Goal: Task Accomplishment & Management: Manage account settings

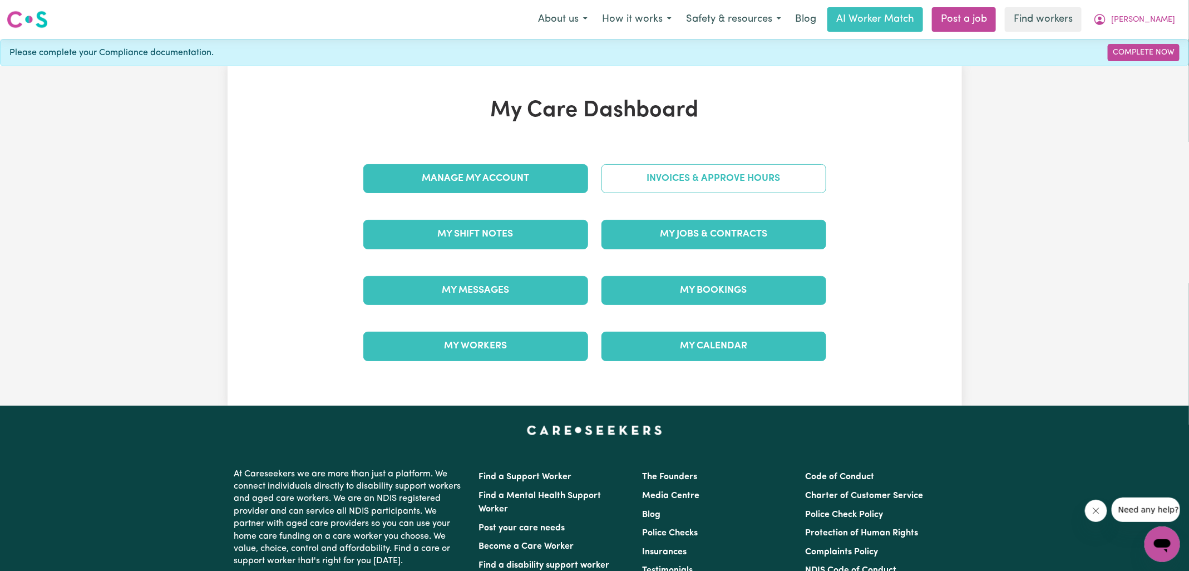
click at [663, 188] on link "Invoices & Approve Hours" at bounding box center [713, 178] width 225 height 29
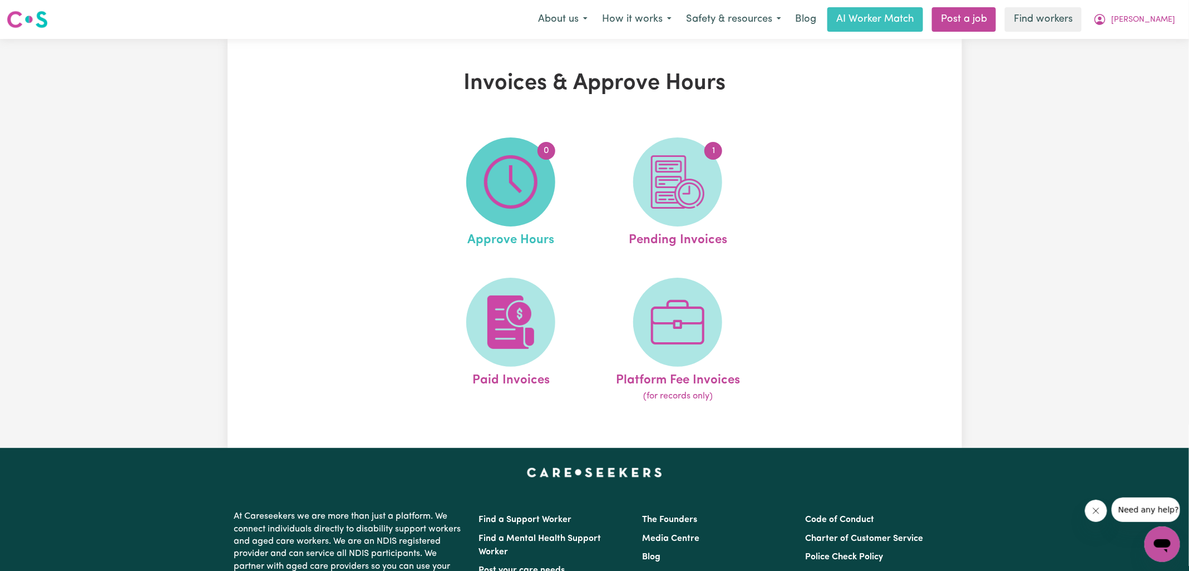
click at [527, 188] on img at bounding box center [510, 181] width 53 height 53
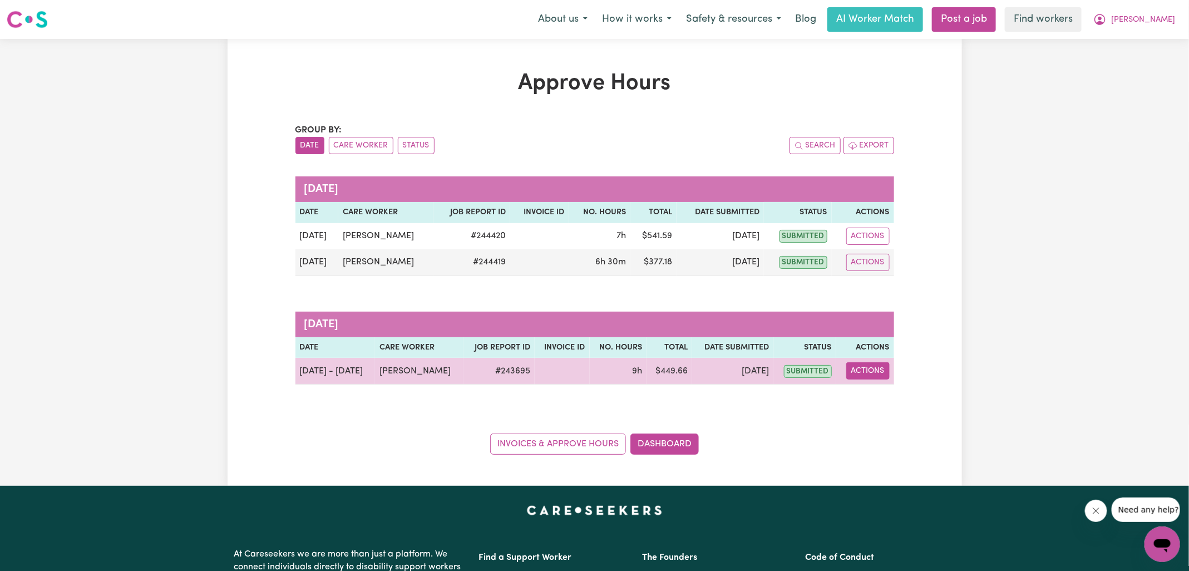
click at [869, 370] on button "Actions" at bounding box center [867, 370] width 43 height 17
click at [866, 392] on link "View Job Report" at bounding box center [895, 396] width 95 height 22
select select "pm"
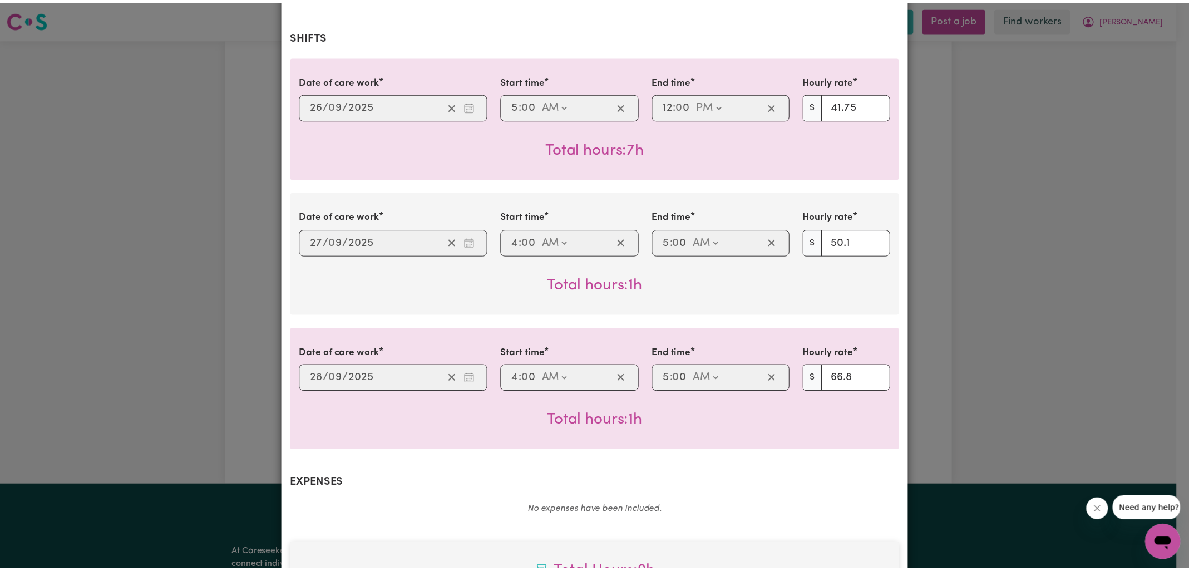
scroll to position [558, 0]
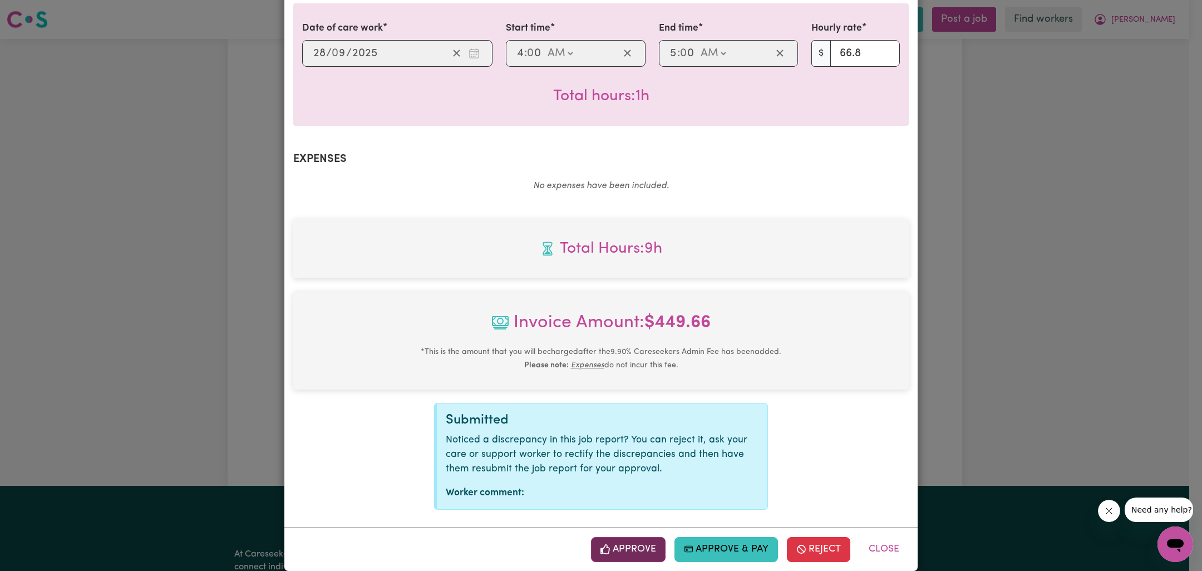
click at [634, 543] on button "Approve" at bounding box center [628, 549] width 75 height 24
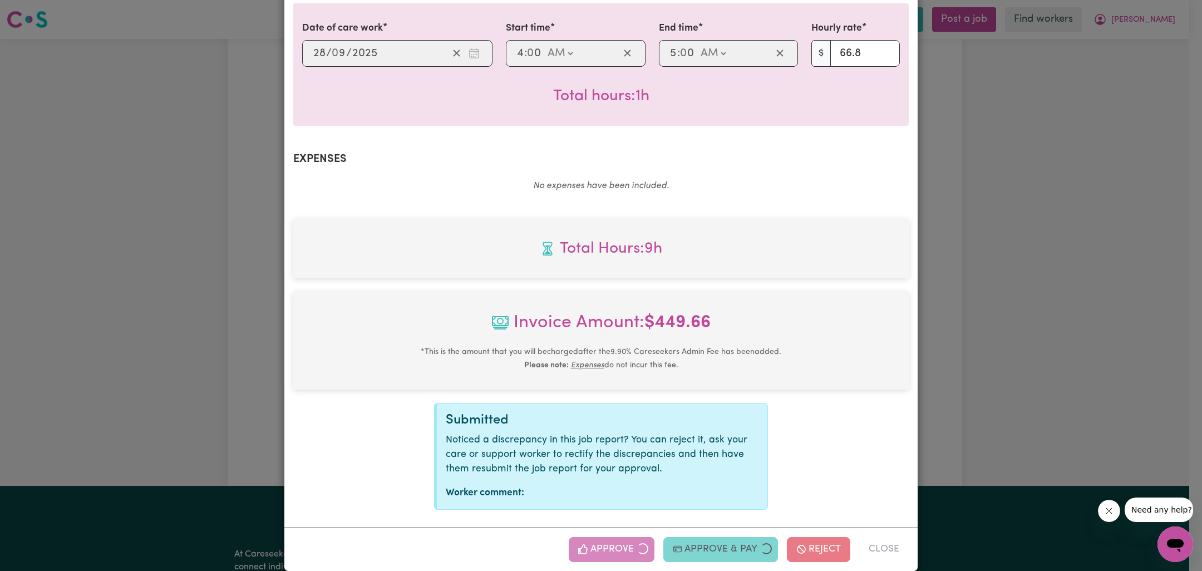
click at [1030, 366] on div "Job Report # 243695 - [PERSON_NAME] Summary Job report # 243695 Client name: [P…" at bounding box center [601, 285] width 1202 height 571
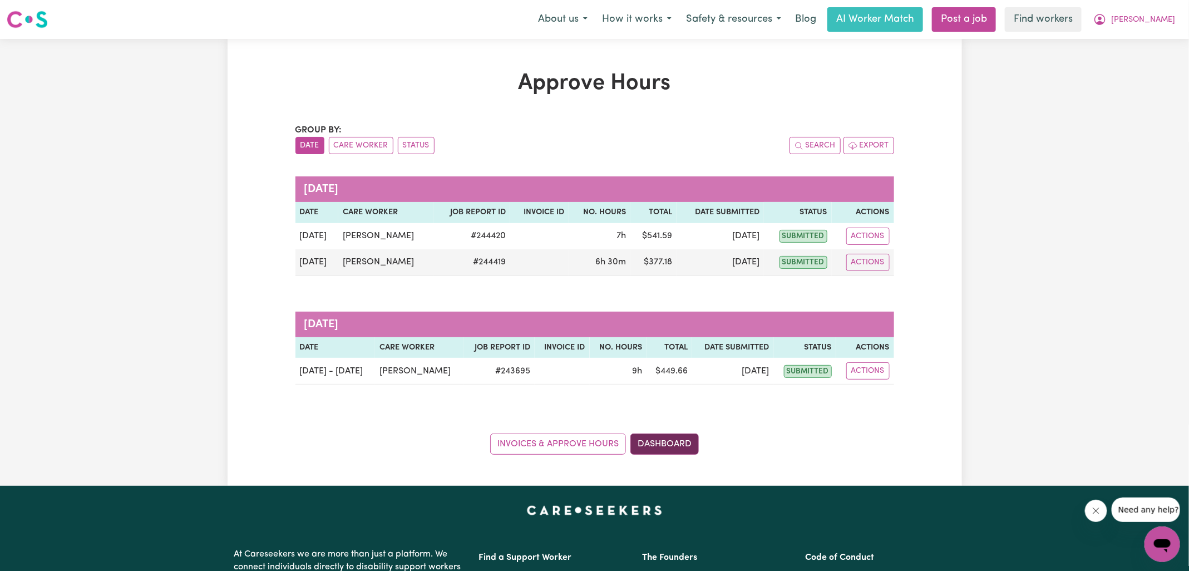
click at [659, 439] on link "Dashboard" at bounding box center [664, 443] width 68 height 21
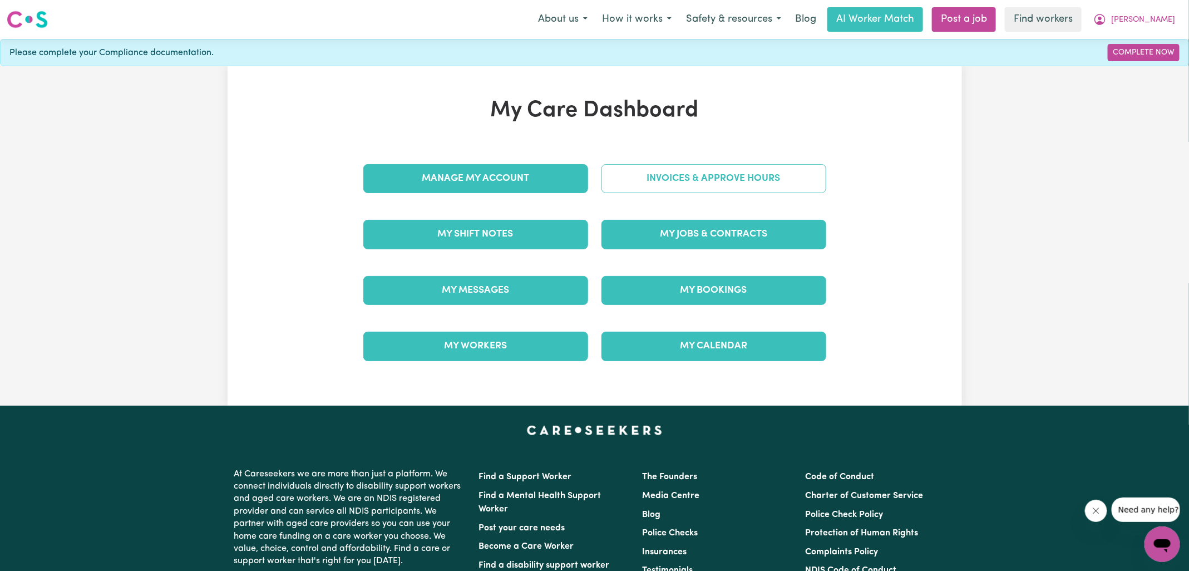
click at [653, 178] on link "Invoices & Approve Hours" at bounding box center [713, 178] width 225 height 29
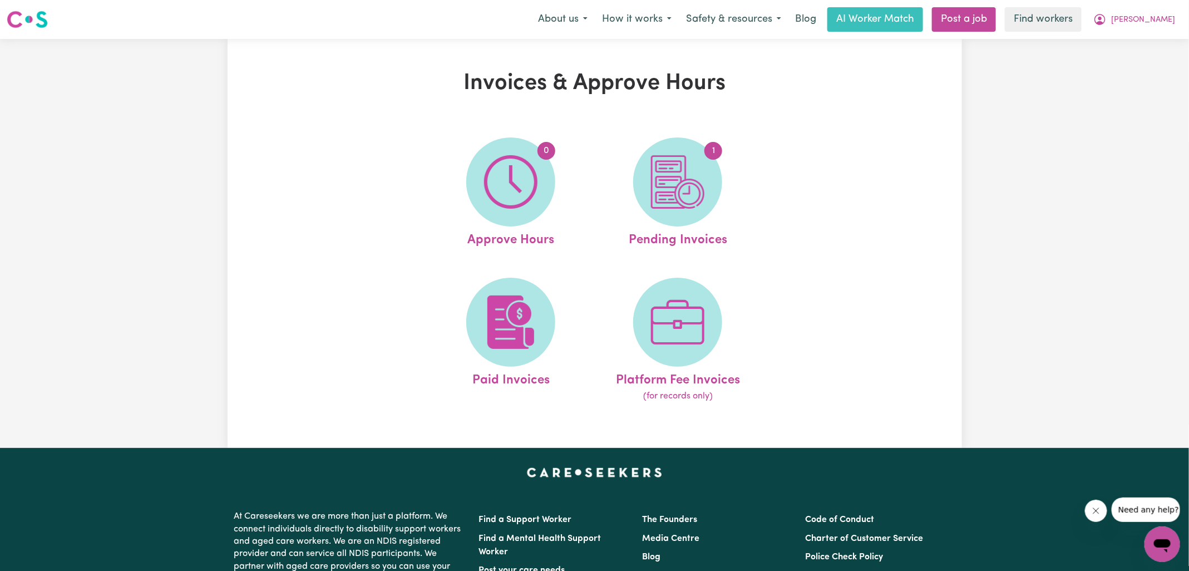
click at [653, 178] on img at bounding box center [677, 181] width 53 height 53
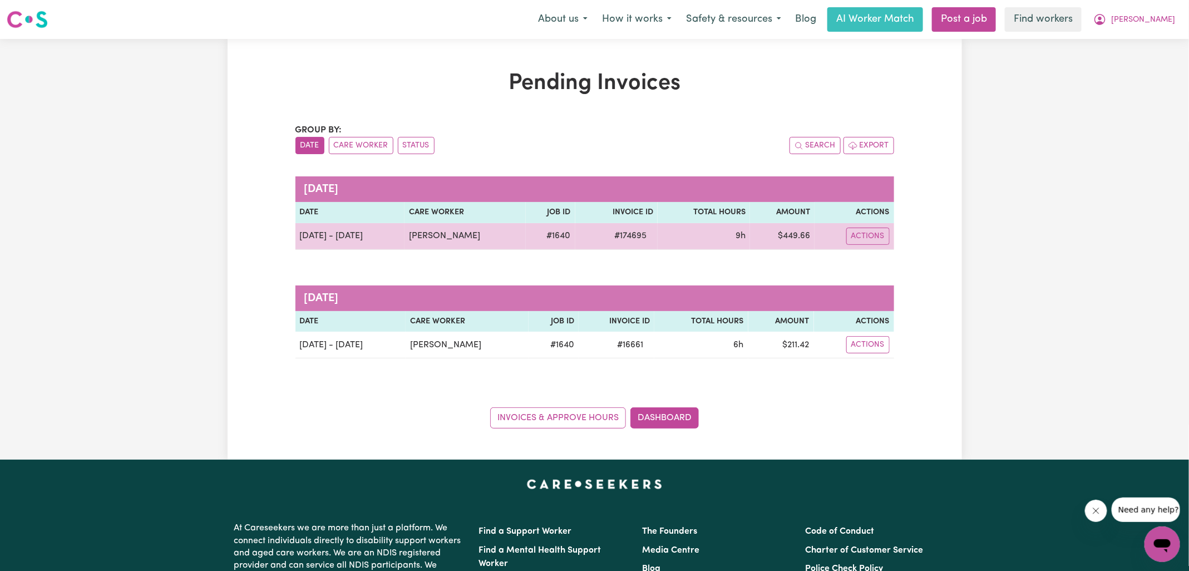
click at [627, 234] on span "# 174695" at bounding box center [631, 235] width 46 height 13
copy span "174695"
click at [802, 229] on td "$ 449.66" at bounding box center [782, 236] width 65 height 27
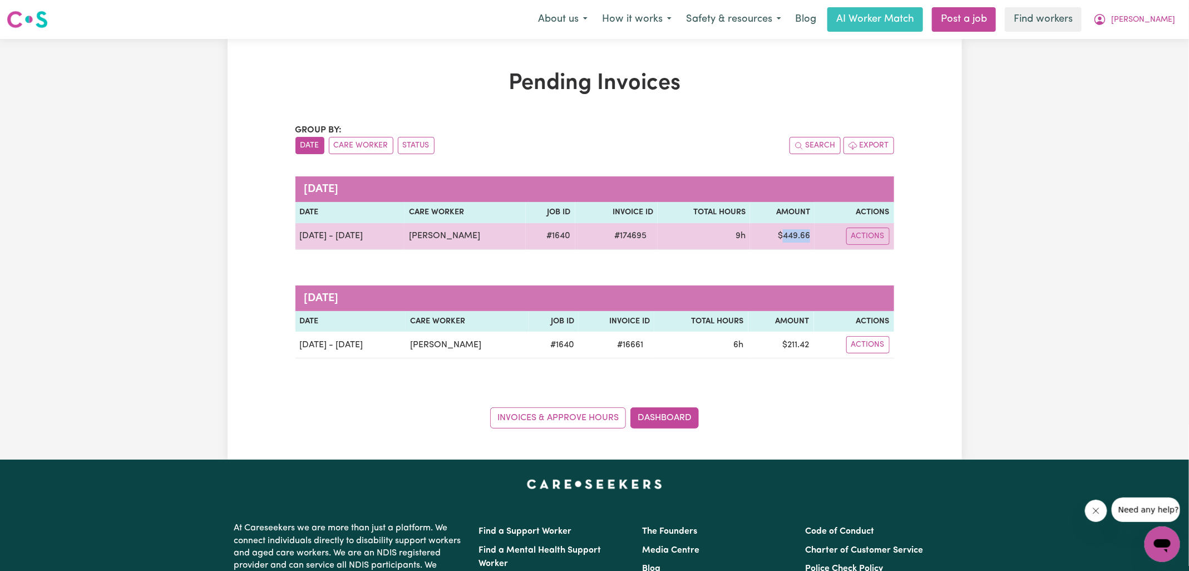
copy td "449.66"
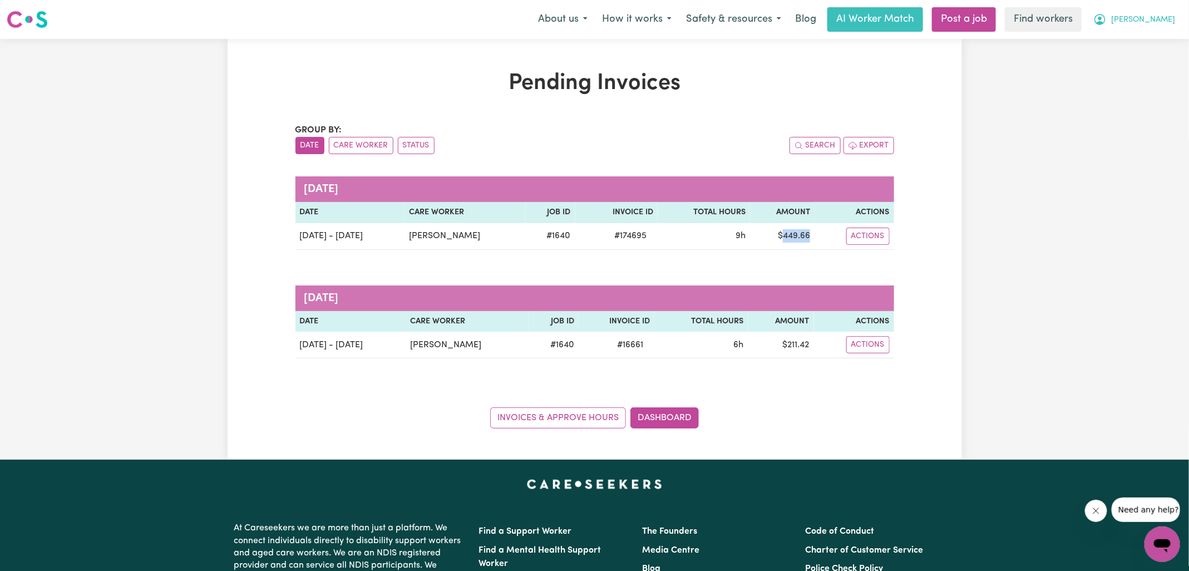
click at [1102, 17] on icon "My Account" at bounding box center [1099, 19] width 3 height 4
click at [1141, 59] on link "Logout" at bounding box center [1138, 63] width 88 height 21
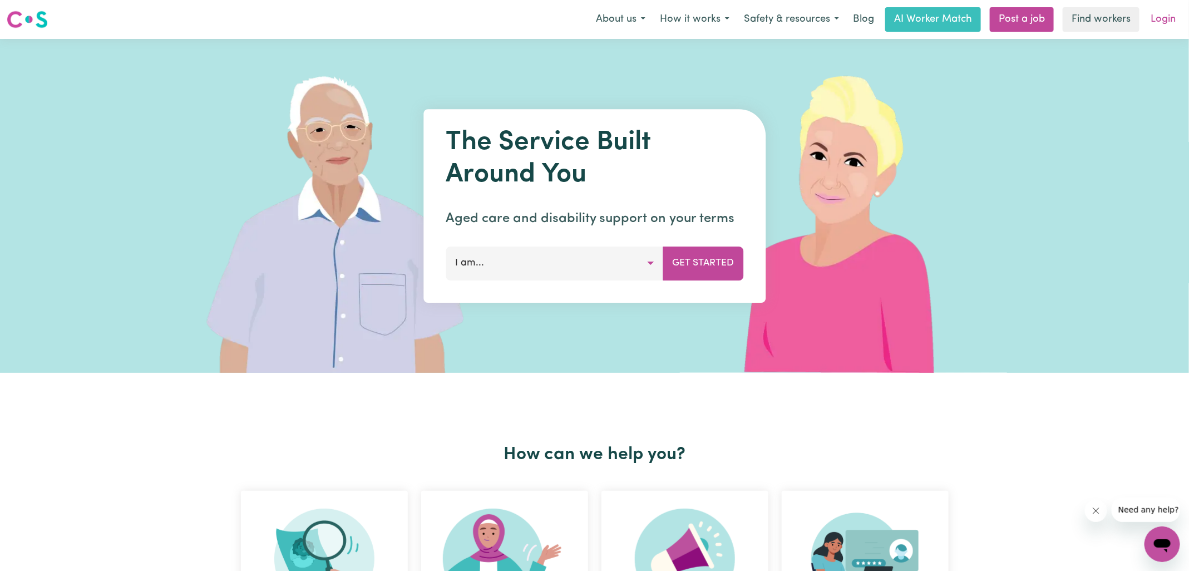
click at [1168, 14] on link "Login" at bounding box center [1163, 19] width 38 height 24
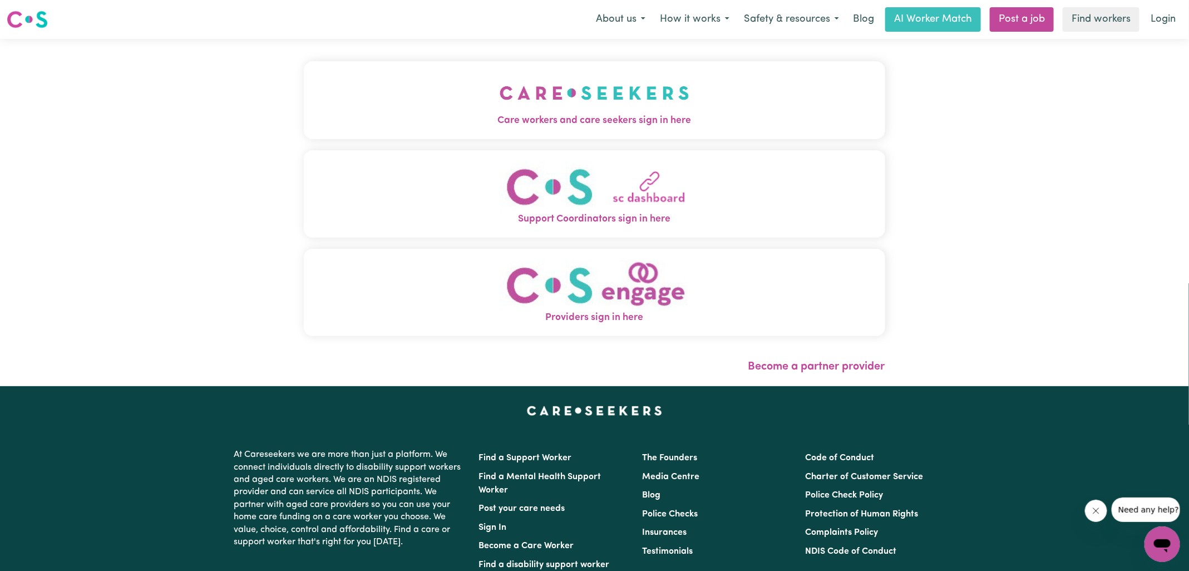
click at [529, 110] on img "Care workers and care seekers sign in here" at bounding box center [595, 92] width 190 height 41
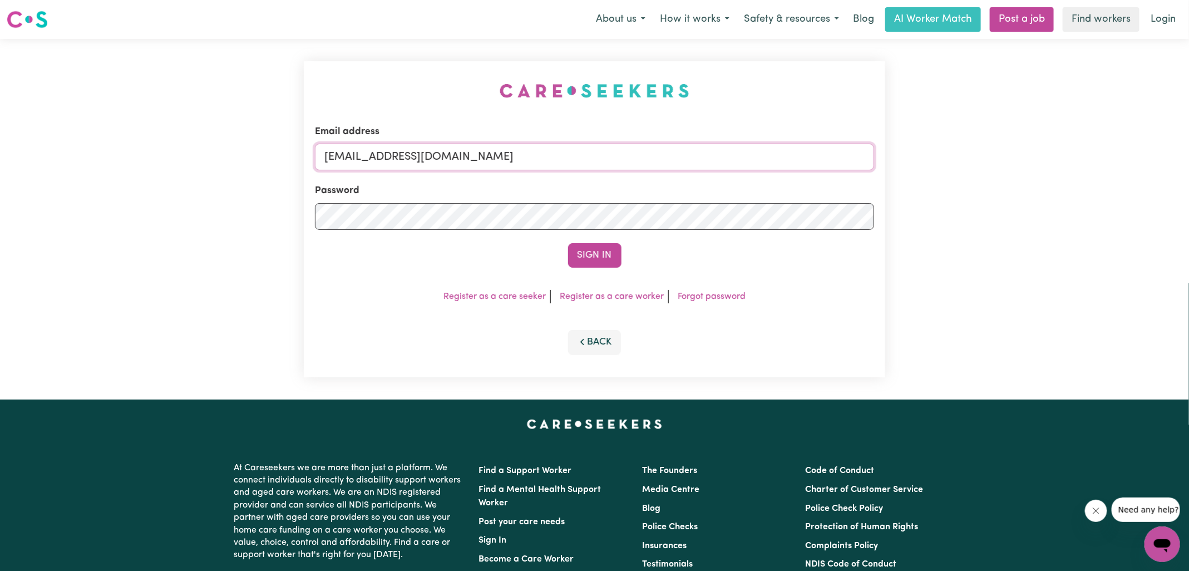
drag, startPoint x: 383, startPoint y: 156, endPoint x: 738, endPoint y: 179, distance: 355.7
click at [738, 179] on form "Email address [EMAIL_ADDRESS][DOMAIN_NAME] Password Sign In" at bounding box center [594, 196] width 559 height 143
type input "[EMAIL_ADDRESS][PERSON_NAME][DOMAIN_NAME]"
click at [568, 243] on button "Sign In" at bounding box center [594, 255] width 53 height 24
